Goal: Communication & Community: Share content

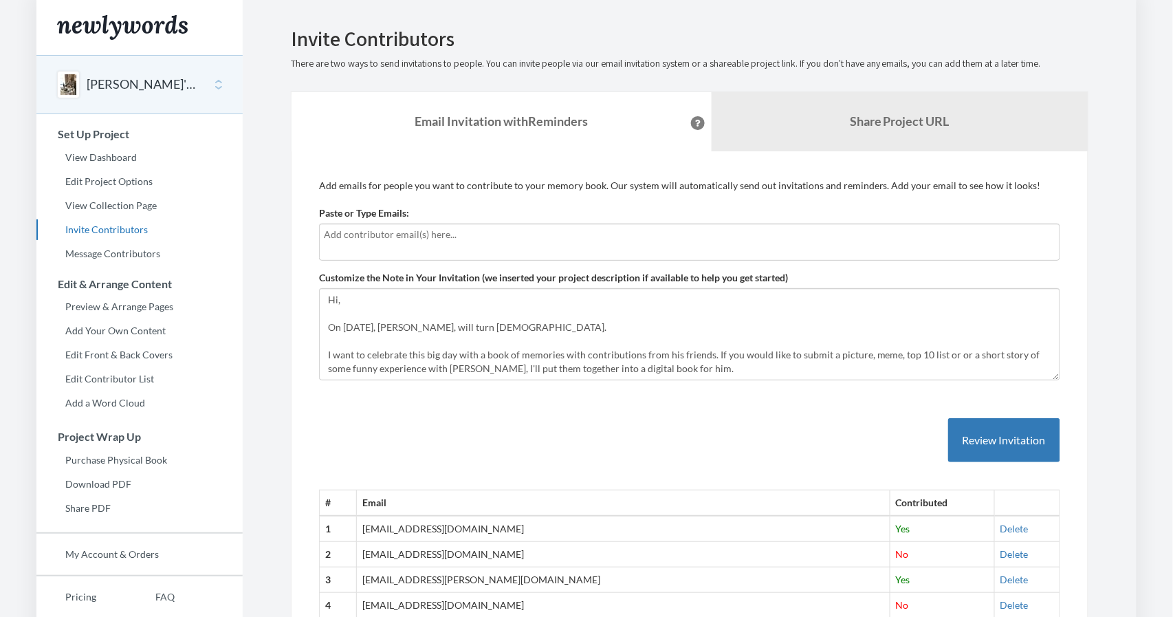
click at [683, 242] on input "text" at bounding box center [689, 234] width 731 height 15
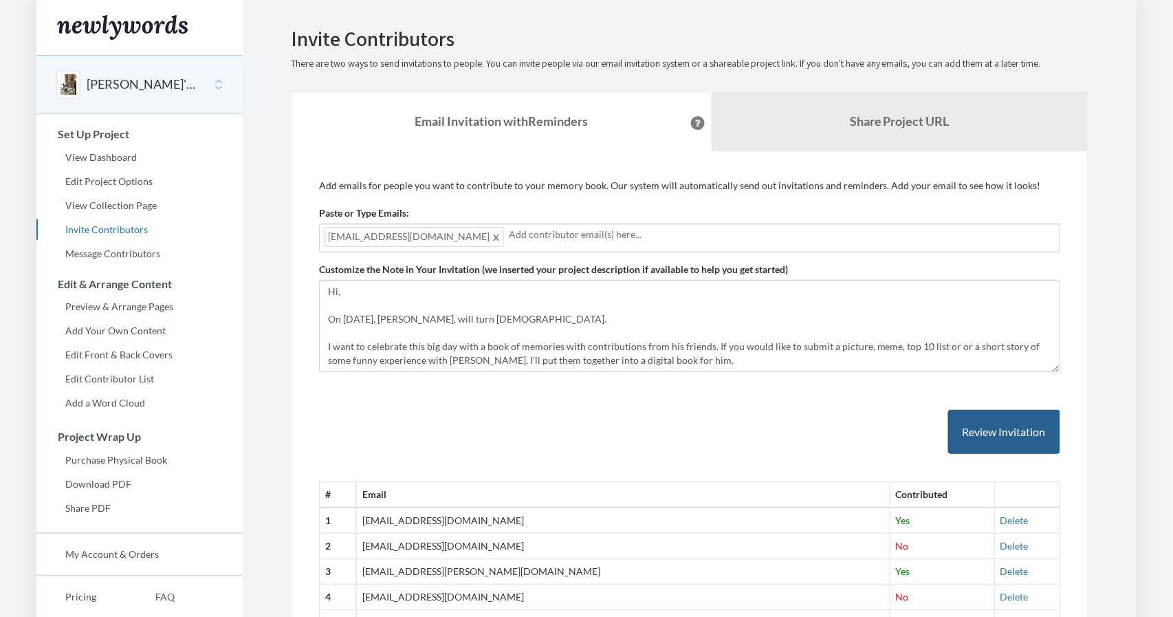
click at [976, 454] on button "Review Invitation" at bounding box center [1004, 432] width 112 height 45
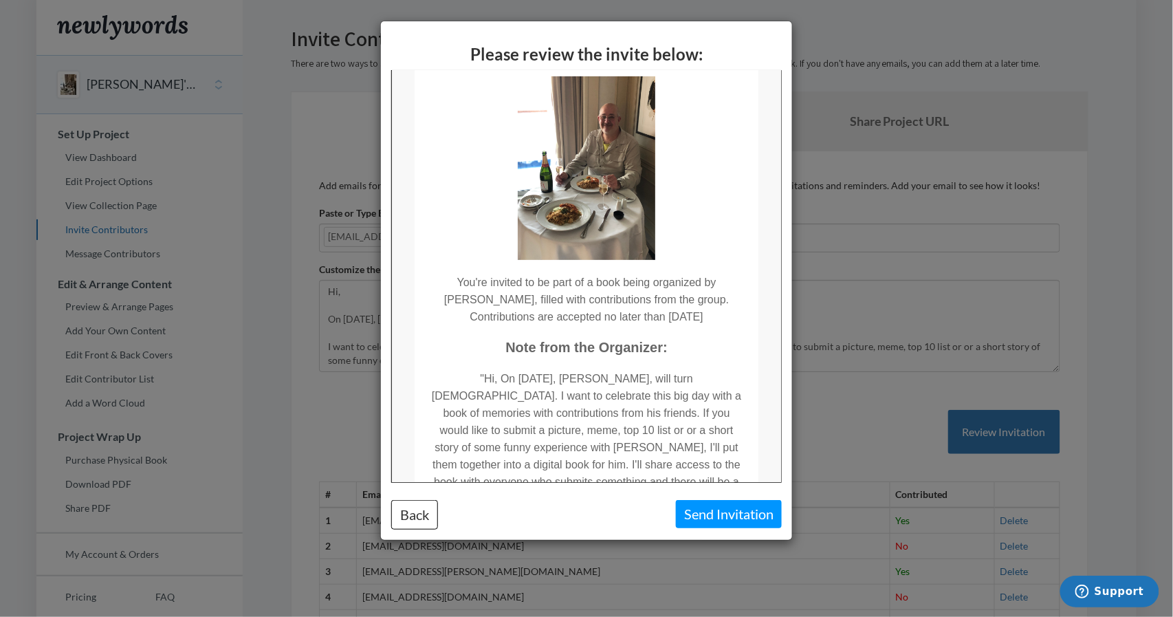
scroll to position [80, 0]
click at [708, 524] on button "Send Invitation" at bounding box center [729, 514] width 106 height 28
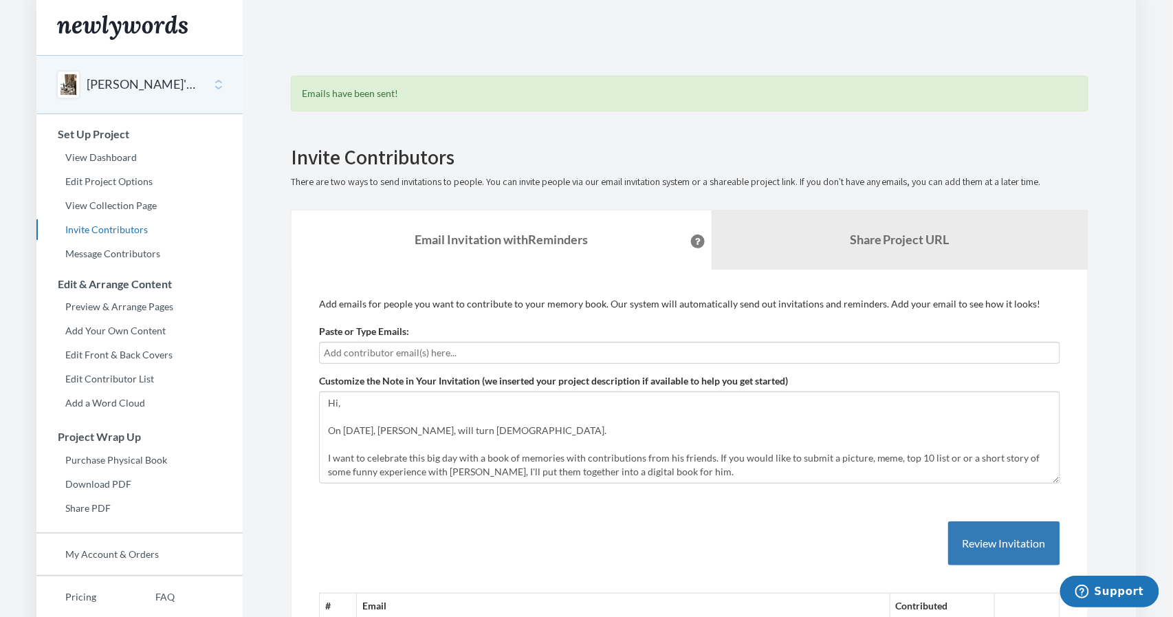
click at [643, 360] on input "text" at bounding box center [689, 352] width 731 height 15
type input "d"
click at [650, 360] on input "text" at bounding box center [689, 352] width 731 height 15
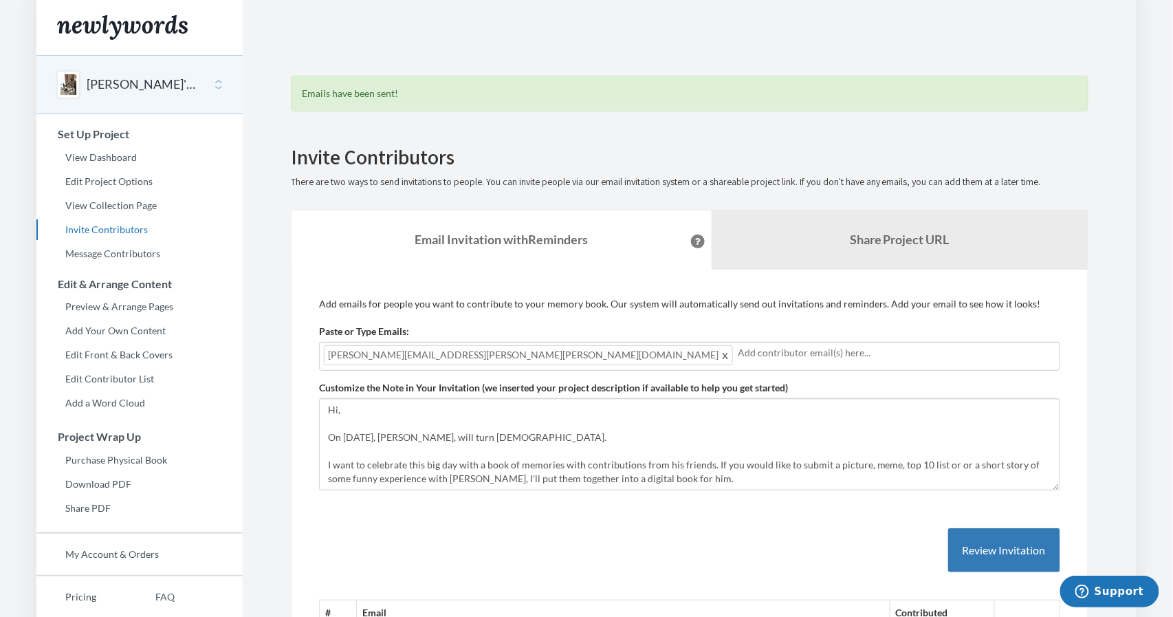
scroll to position [161, 0]
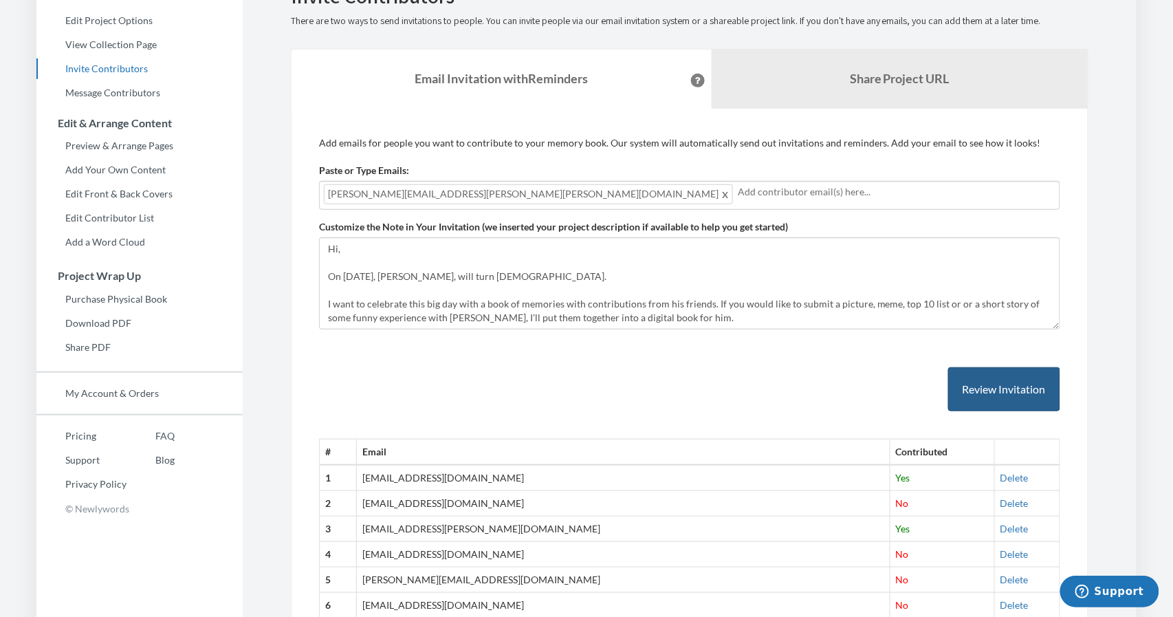
click at [1013, 412] on button "Review Invitation" at bounding box center [1004, 389] width 112 height 45
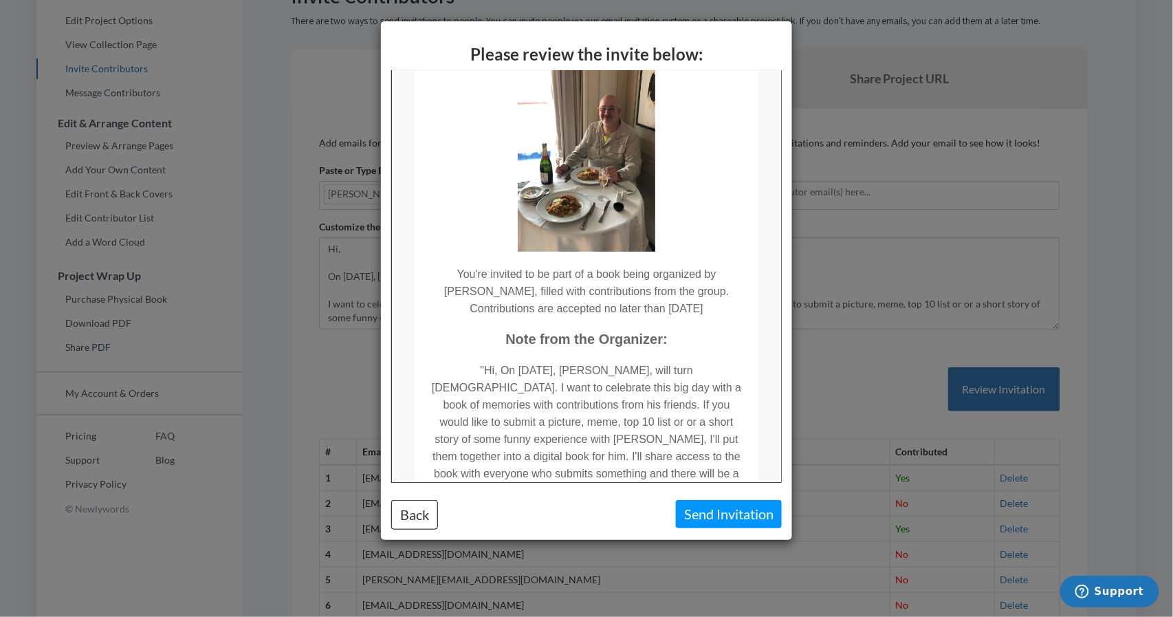
scroll to position [96, 0]
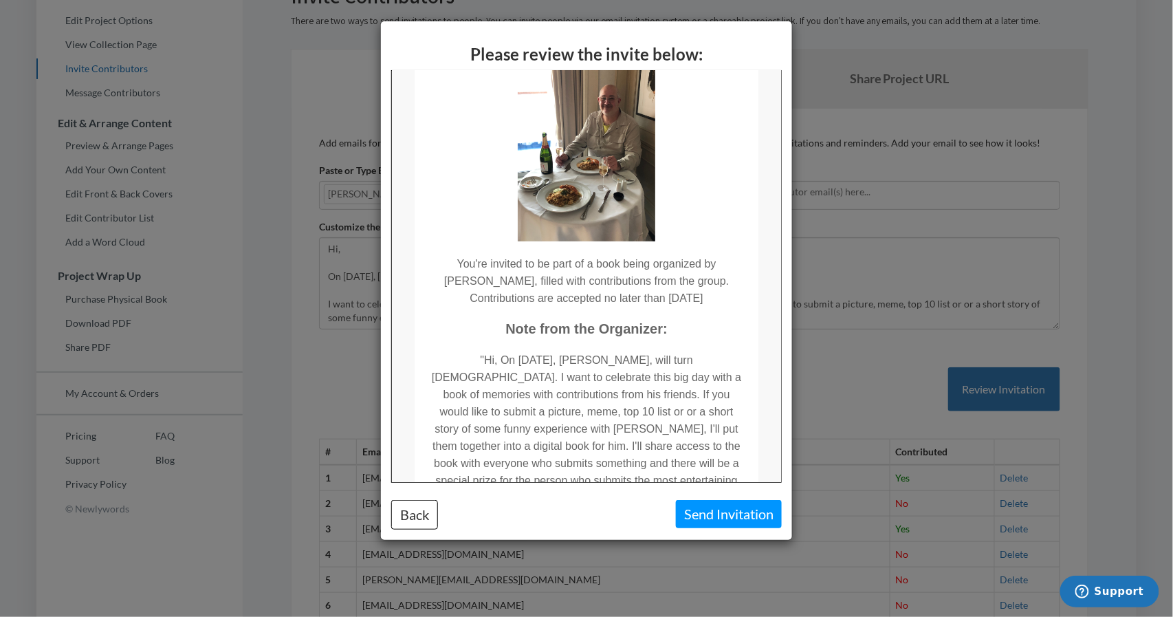
click at [711, 516] on button "Send Invitation" at bounding box center [729, 514] width 106 height 28
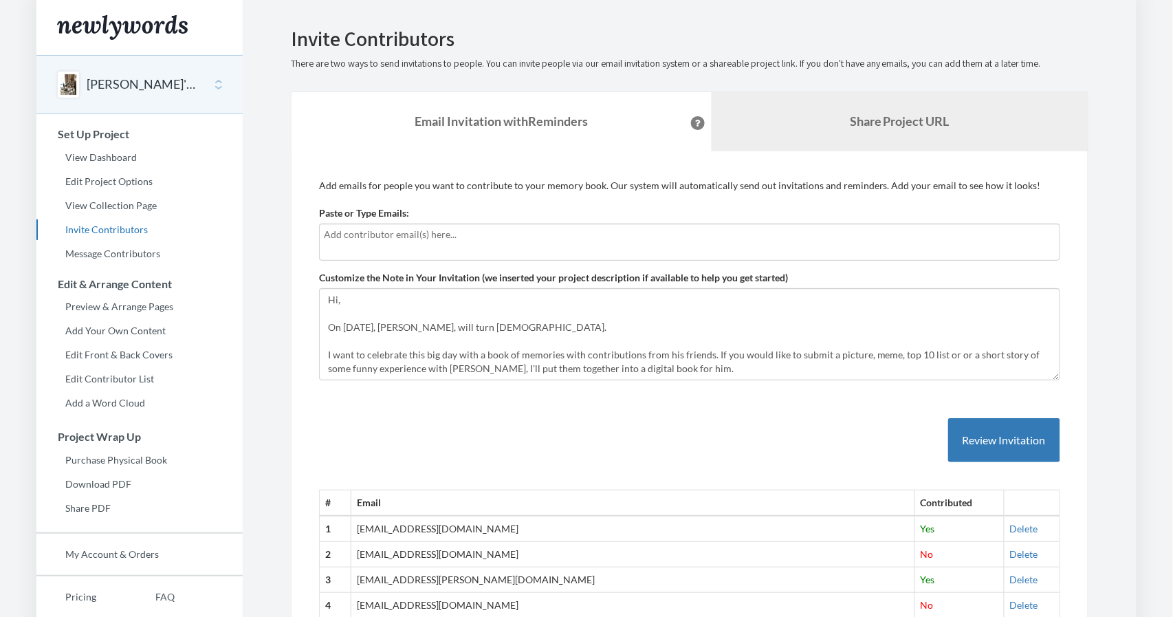
drag, startPoint x: 0, startPoint y: 0, endPoint x: 945, endPoint y: 179, distance: 961.5
click at [945, 151] on link "Share Project URL" at bounding box center [900, 121] width 376 height 59
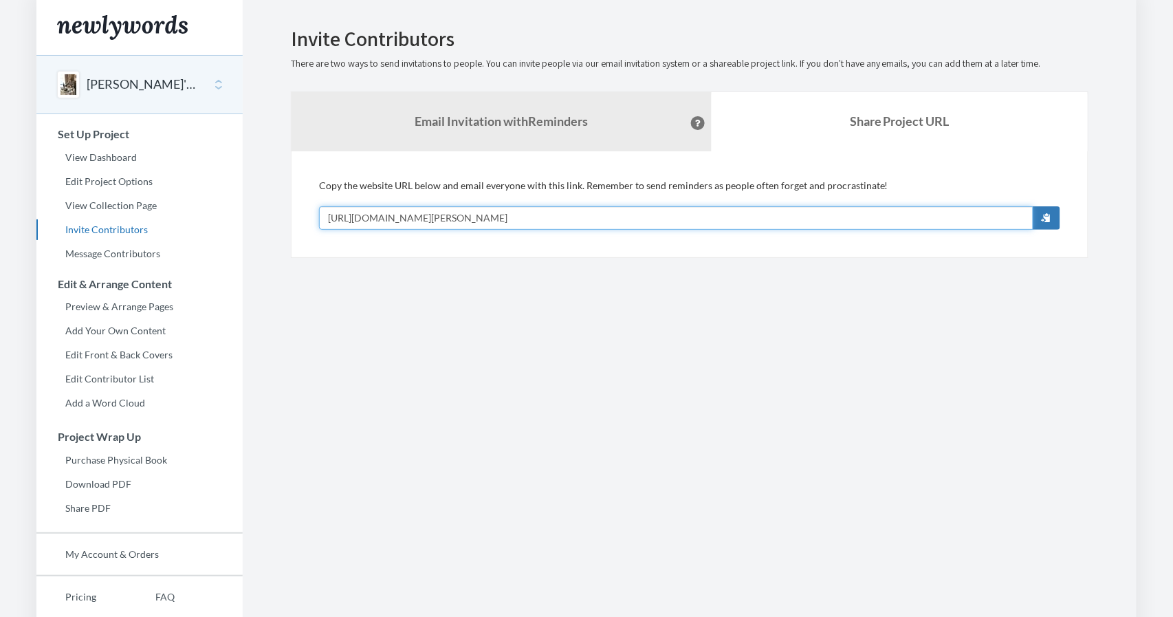
drag, startPoint x: 945, startPoint y: 179, endPoint x: 449, endPoint y: 309, distance: 512.4
click at [449, 258] on div "Emails have been sent! Invite Contributors There are two ways to send invitatio…" at bounding box center [689, 142] width 818 height 230
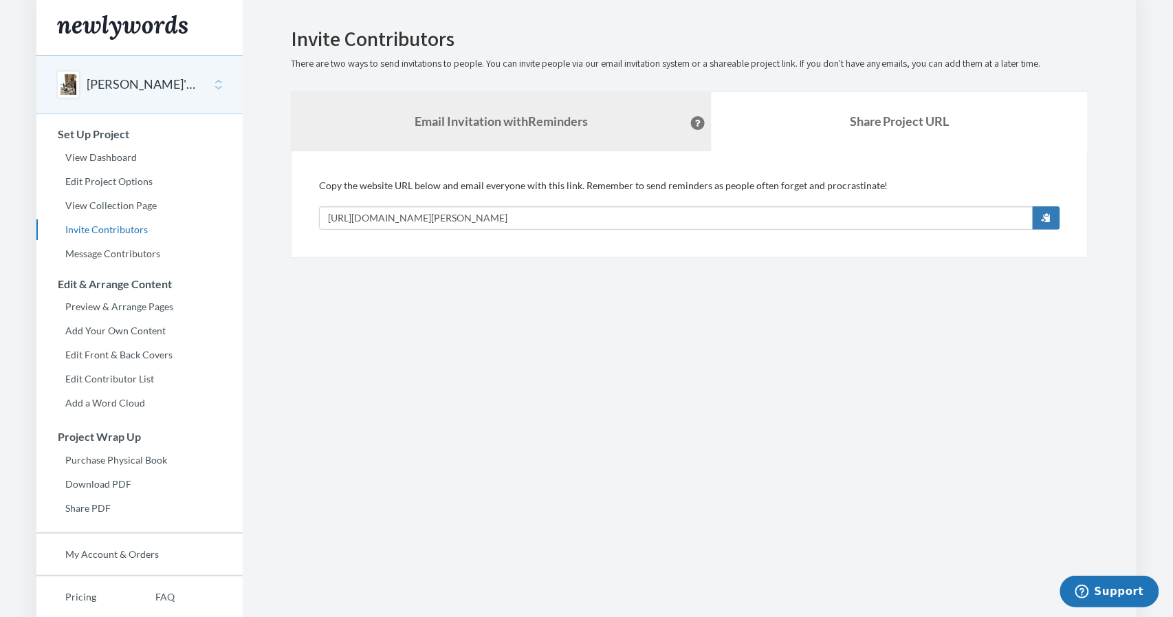
click at [588, 129] on strong "Email Invitation with Reminders" at bounding box center [501, 120] width 173 height 15
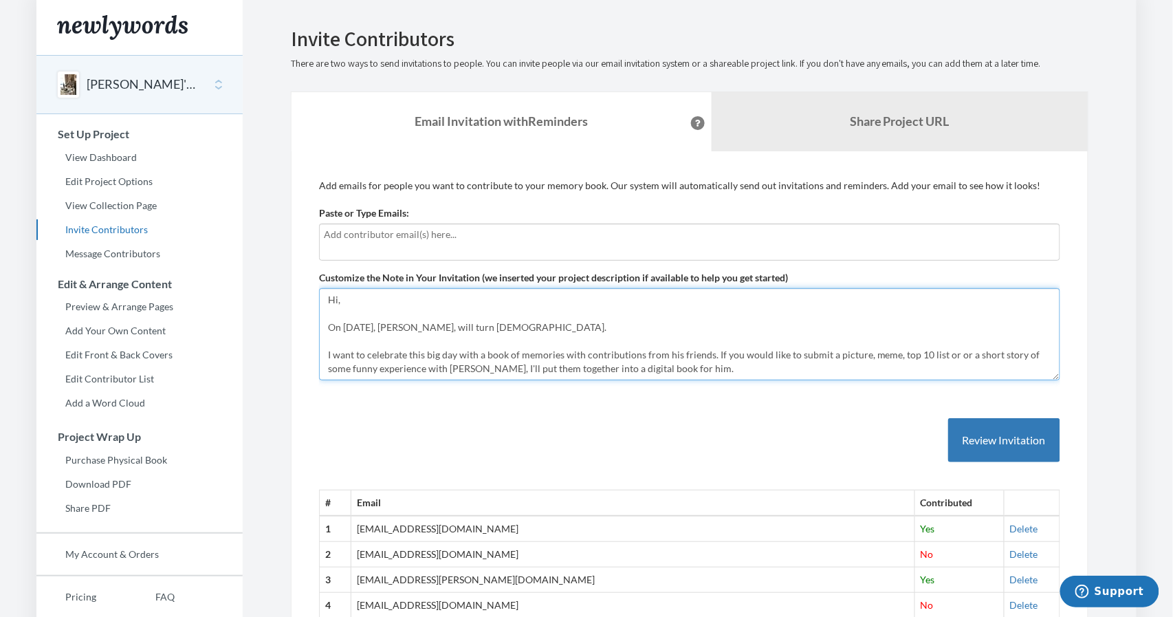
click at [539, 380] on textarea "Hi, On [DATE], [PERSON_NAME], will turn [DEMOGRAPHIC_DATA]. I want to celebrate…" at bounding box center [689, 334] width 741 height 92
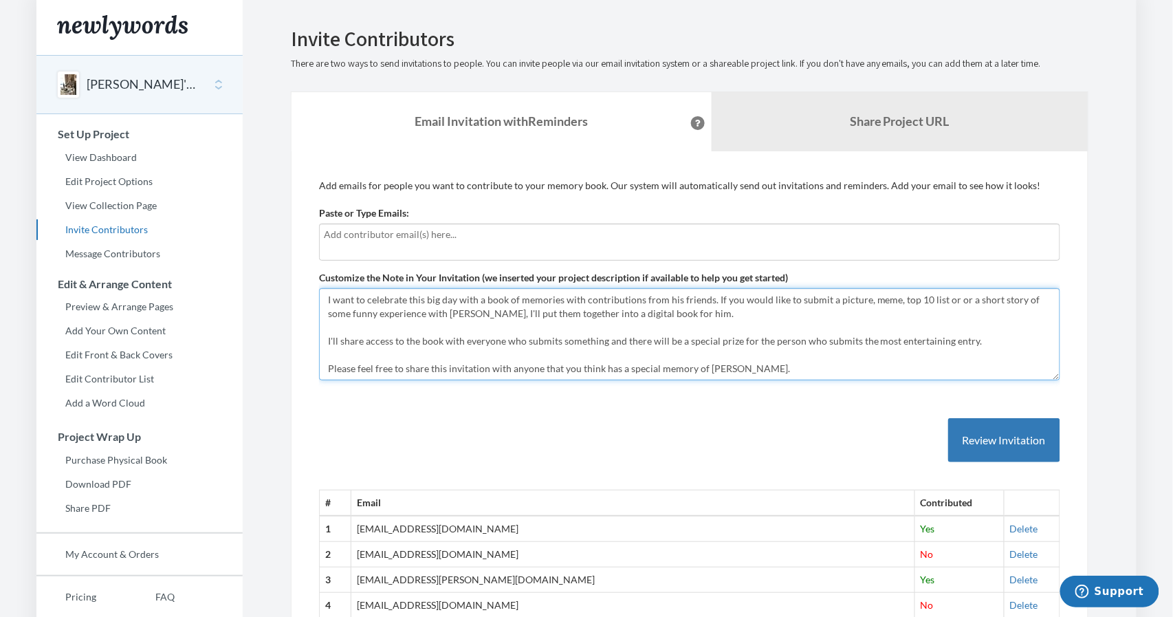
scroll to position [110, 0]
drag, startPoint x: 539, startPoint y: 425, endPoint x: 550, endPoint y: 544, distance: 120.1
